Goal: Obtain resource: Obtain resource

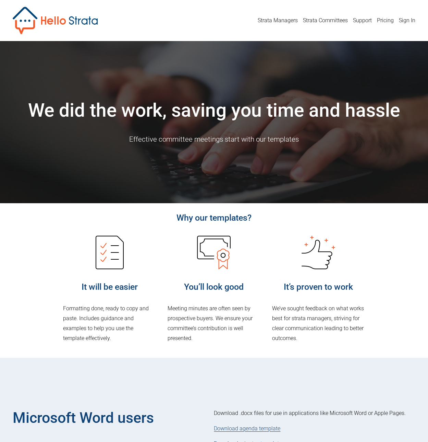
click at [80, 23] on img at bounding box center [55, 20] width 85 height 27
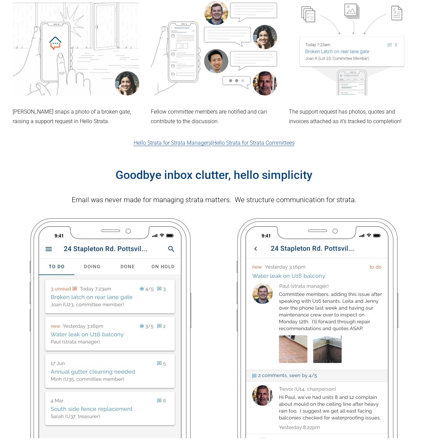
scroll to position [427, 0]
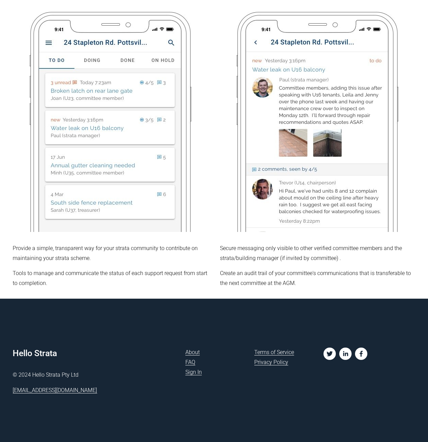
click at [199, 349] on link "About" at bounding box center [192, 353] width 14 height 10
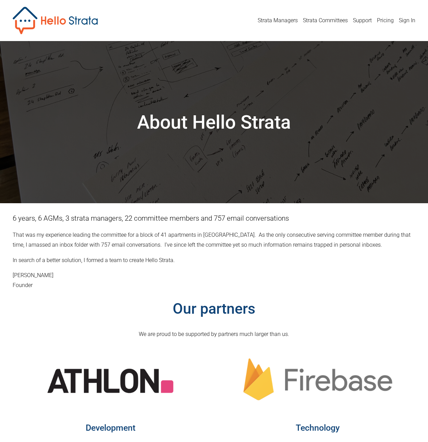
click at [335, 23] on link "Strata Committees" at bounding box center [325, 20] width 45 height 11
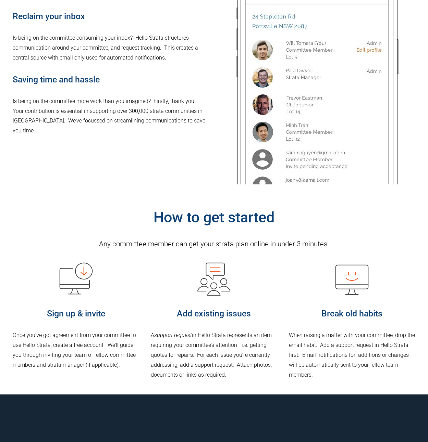
scroll to position [381, 0]
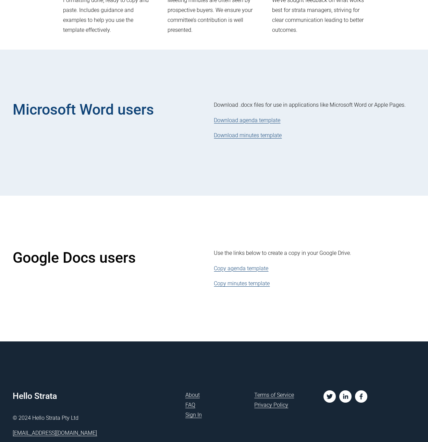
scroll to position [313, 0]
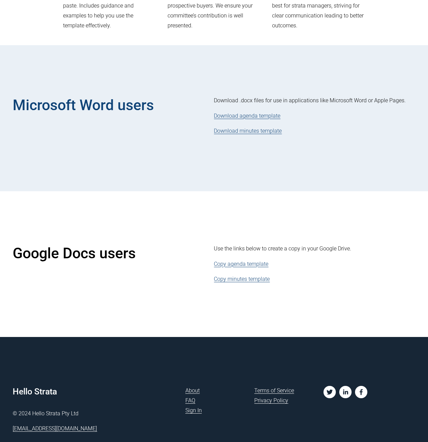
click at [257, 279] on link "Copy minutes template" at bounding box center [242, 279] width 56 height 7
click at [250, 266] on link "Copy agenda template" at bounding box center [241, 264] width 54 height 7
click at [255, 279] on link "Copy minutes template" at bounding box center [242, 279] width 56 height 7
